Goal: Task Accomplishment & Management: Manage account settings

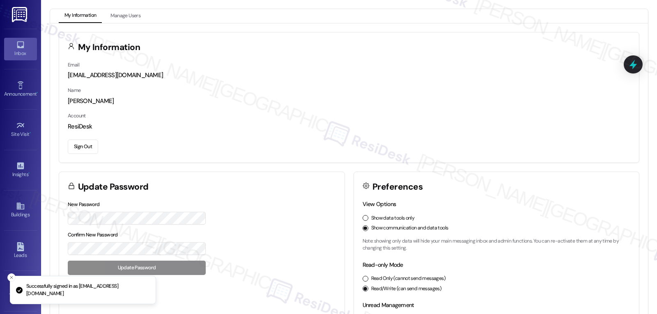
click at [17, 47] on icon at bounding box center [20, 44] width 7 height 7
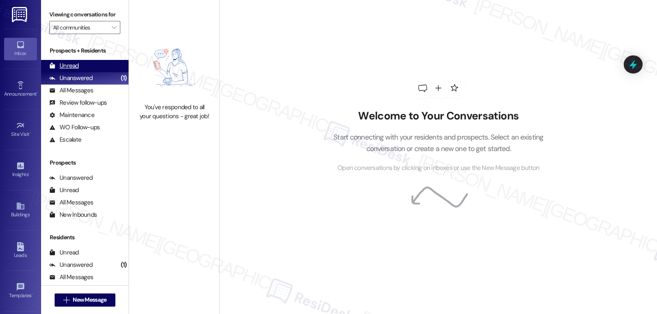
click at [81, 72] on div "Unread (0)" at bounding box center [84, 66] width 87 height 12
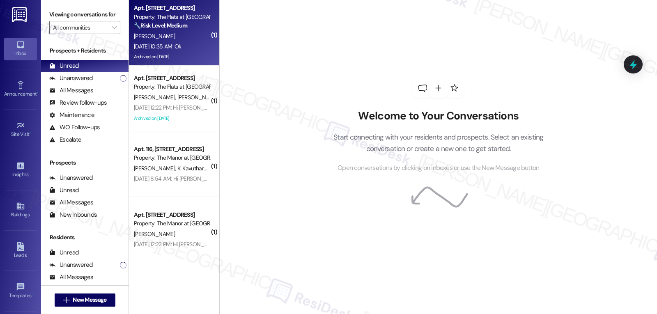
click at [173, 30] on div "Apt. [STREET_ADDRESS] Property: The Flats at [GEOGRAPHIC_DATA] 🔧 Risk Level: Me…" at bounding box center [172, 17] width 78 height 28
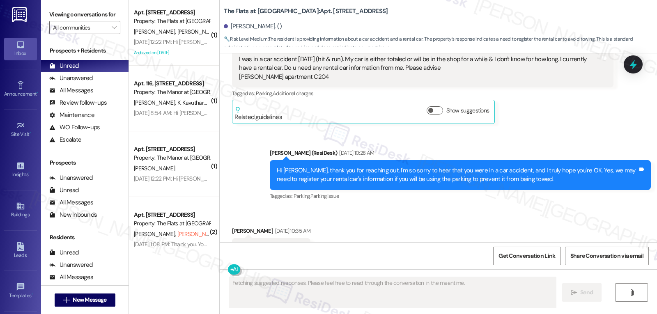
scroll to position [5645, 0]
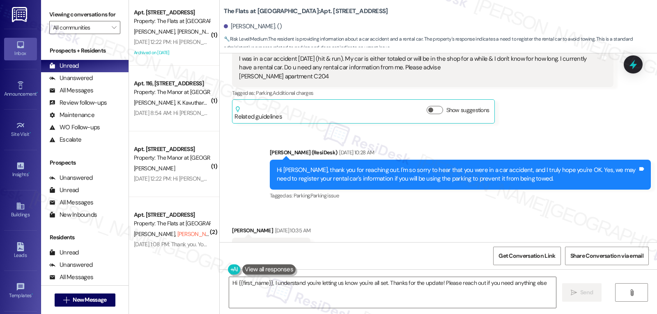
type textarea "Hi {{first_name}}, I understand you're letting us know you're all set. Thanks f…"
click at [79, 83] on div "Unanswered" at bounding box center [71, 78] width 44 height 9
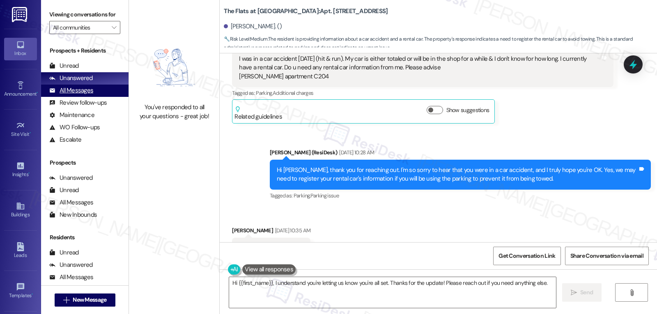
click at [85, 95] on div "All Messages" at bounding box center [71, 90] width 44 height 9
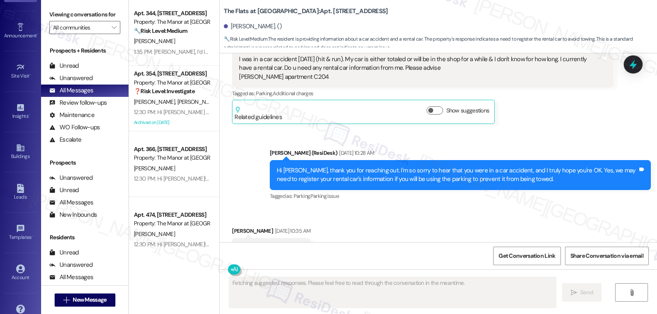
scroll to position [78, 0]
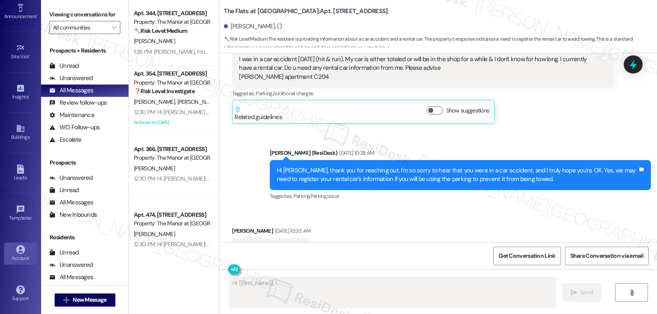
type textarea "Hi {{first_name}}, I understand"
click at [22, 253] on icon at bounding box center [20, 249] width 9 height 9
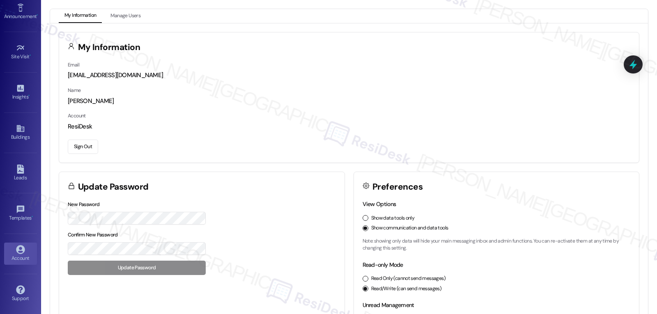
click at [86, 146] on button "Sign Out" at bounding box center [83, 147] width 30 height 14
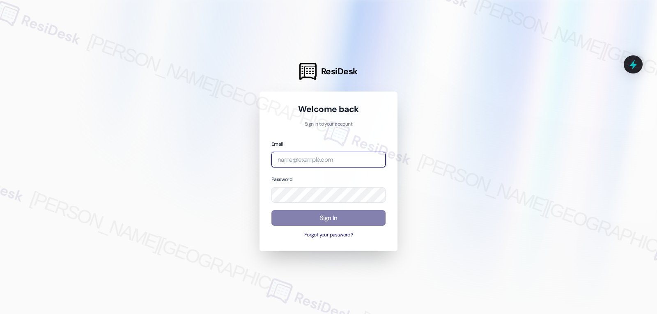
click at [286, 161] on input "email" at bounding box center [328, 160] width 114 height 16
click at [326, 160] on input "email" at bounding box center [328, 160] width 114 height 16
paste input "automated-surveys-archway_equities-jomar.punay@archway_[DOMAIN_NAME]"
type input "automated-surveys-archway_equities-jomar.punay@archway_[DOMAIN_NAME]"
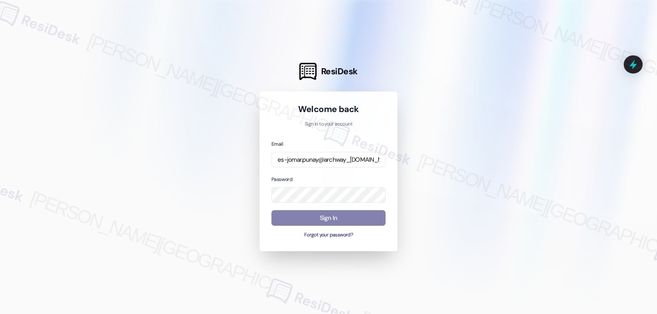
click at [276, 133] on div "Welcome back Sign in to your account Email automated-surveys-archway_equities-j…" at bounding box center [328, 171] width 114 height 136
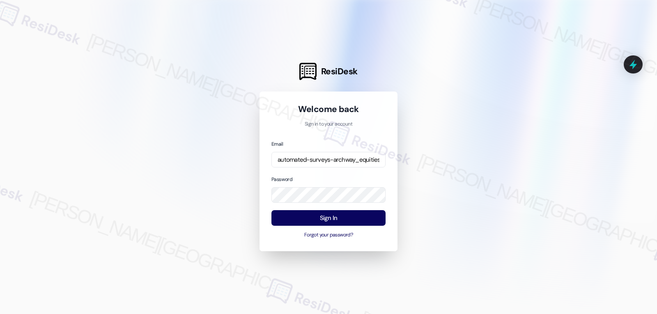
click at [279, 115] on div "Welcome back Sign in to your account" at bounding box center [328, 115] width 114 height 25
click at [324, 222] on button "Sign In" at bounding box center [328, 218] width 114 height 16
